Goal: Navigation & Orientation: Find specific page/section

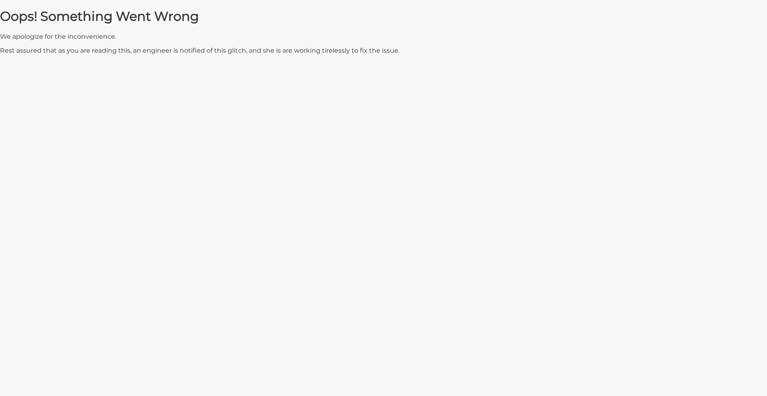
click at [264, 0] on html "Oops! Something Went Wrong We apologize for the inconvenience. Rest assured tha…" at bounding box center [383, 0] width 767 height 0
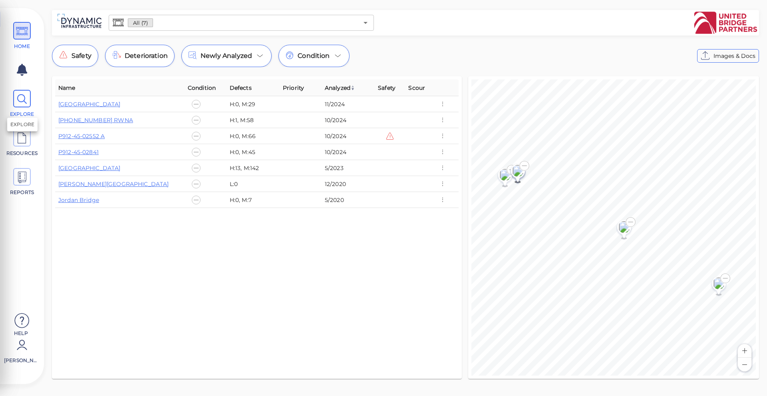
click at [24, 100] on icon at bounding box center [22, 99] width 12 height 18
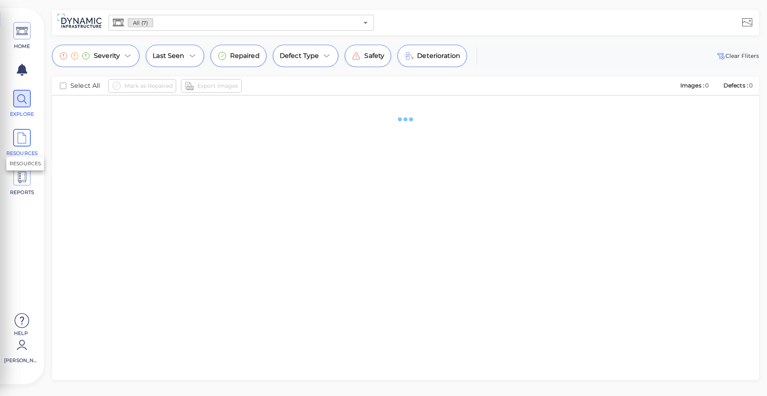
click at [29, 142] on span at bounding box center [22, 138] width 18 height 18
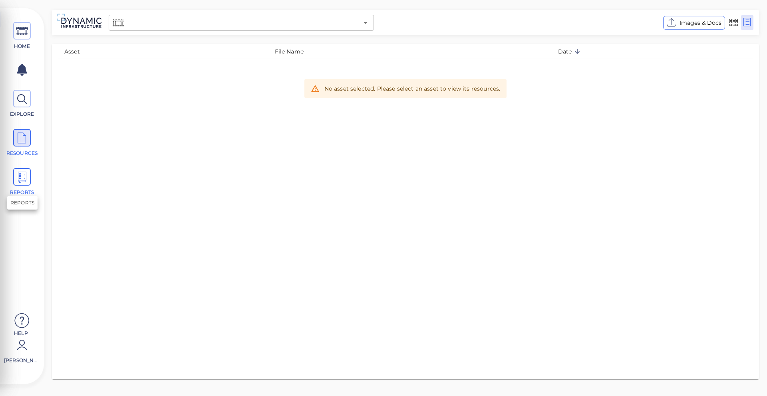
click at [29, 173] on span at bounding box center [22, 177] width 18 height 18
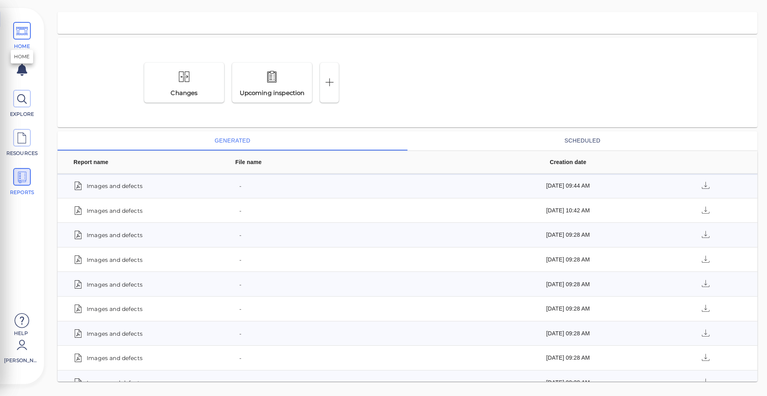
click at [27, 27] on icon at bounding box center [22, 31] width 12 height 18
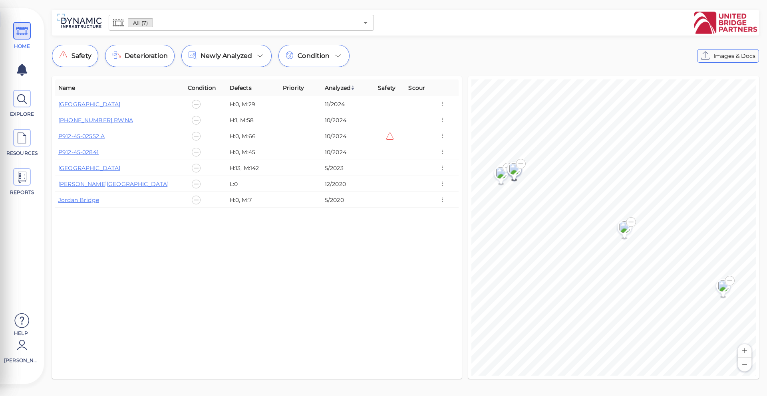
click at [179, 2] on div "HOME EXPLORE RESOURCES REPORTS Help Ido Abramsohn How to My Display Settings Hi…" at bounding box center [383, 198] width 767 height 396
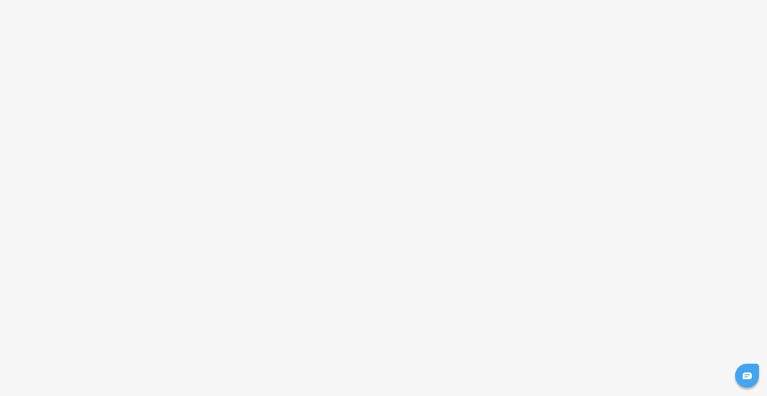
click at [182, 0] on html at bounding box center [383, 0] width 767 height 0
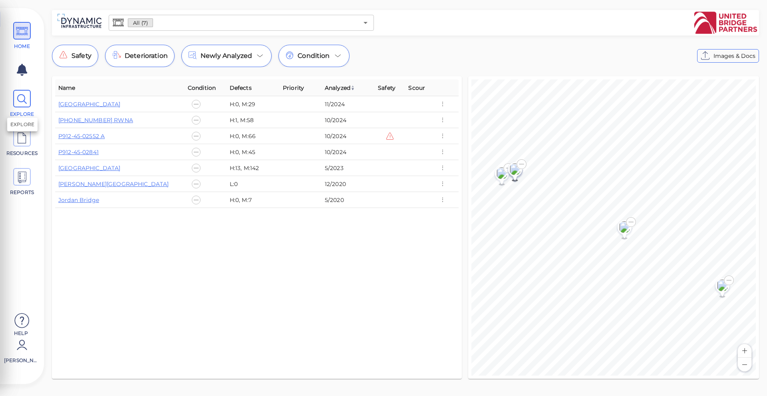
click at [14, 101] on span at bounding box center [22, 99] width 18 height 18
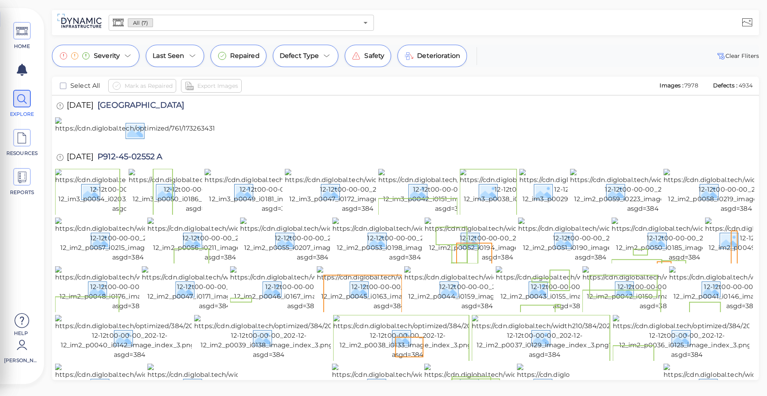
click at [588, 68] on div "Severity Last Seen Repaired Defect Type Safety Deterioration Clear Fliters Sele…" at bounding box center [405, 213] width 723 height 336
